Goal: Information Seeking & Learning: Learn about a topic

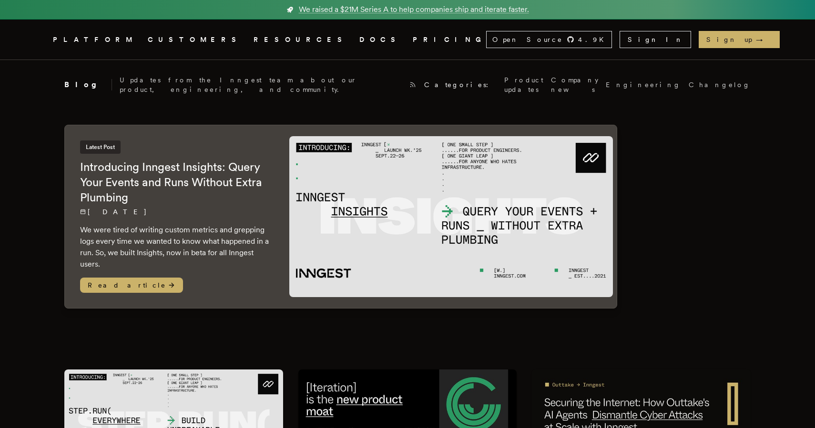
click at [359, 42] on link "DOCS" at bounding box center [380, 40] width 42 height 12
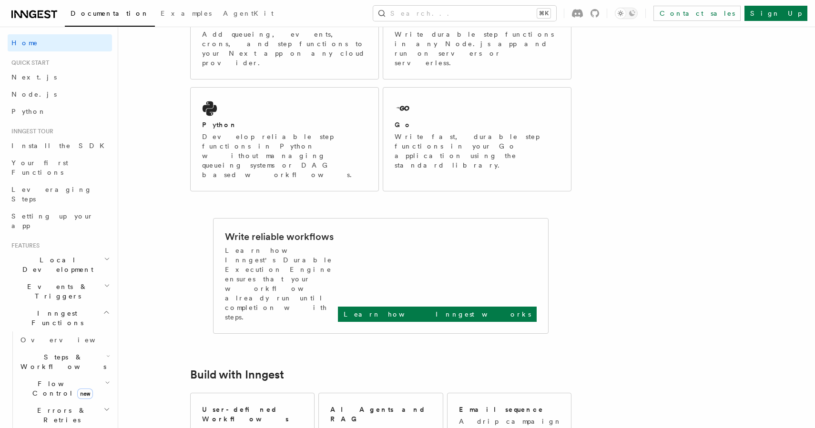
scroll to position [217, 0]
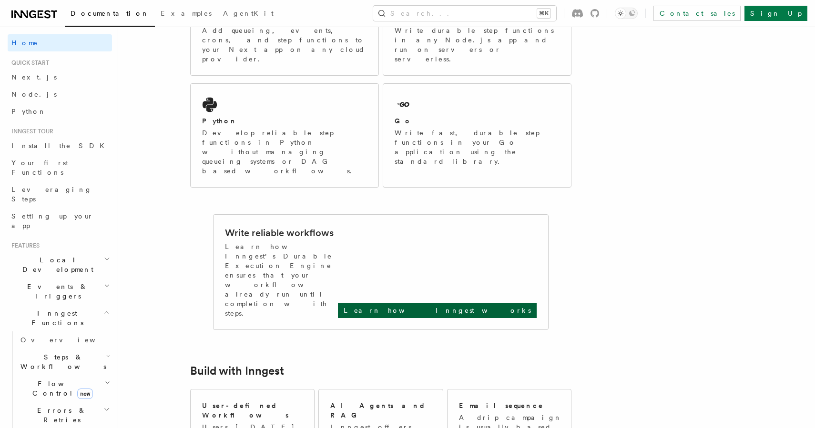
click at [500, 306] on p "Learn how Inngest works" at bounding box center [436, 311] width 187 height 10
